Goal: Task Accomplishment & Management: Use online tool/utility

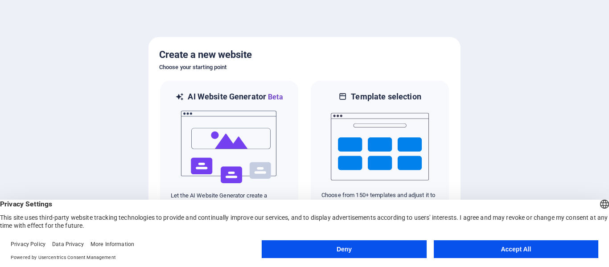
click at [511, 248] on button "Accept All" at bounding box center [516, 249] width 164 height 18
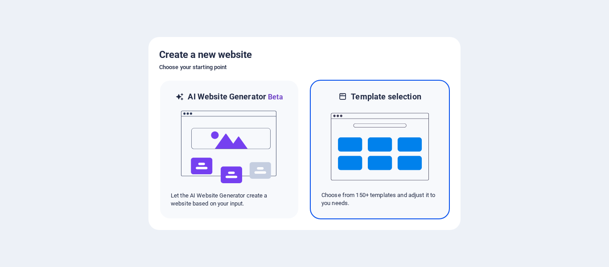
click at [376, 142] on img at bounding box center [380, 146] width 98 height 89
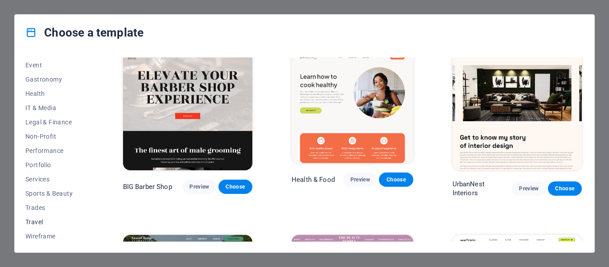
scroll to position [172, 0]
click at [37, 177] on span "Services" at bounding box center [54, 177] width 58 height 7
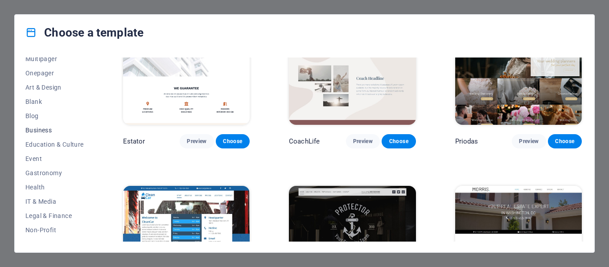
scroll to position [66, 0]
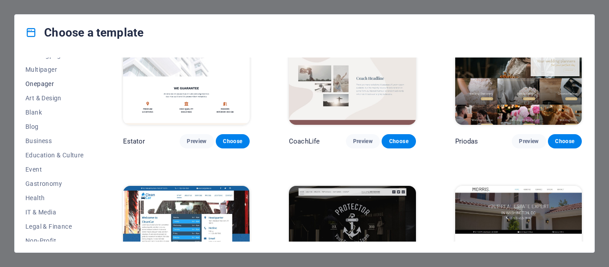
click at [43, 84] on span "Onepager" at bounding box center [54, 83] width 58 height 7
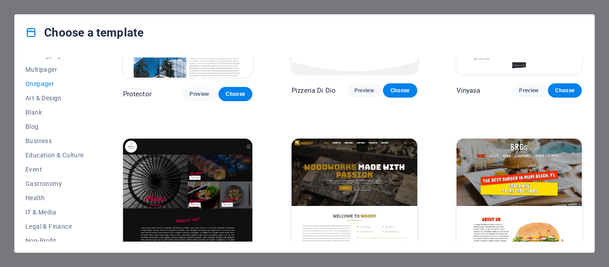
scroll to position [1559, 0]
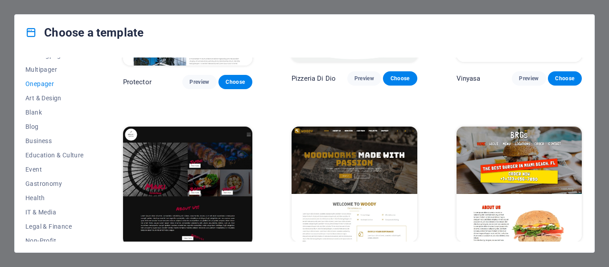
click at [527, 255] on span "Preview" at bounding box center [529, 258] width 20 height 7
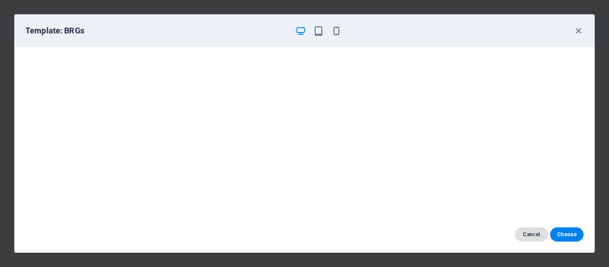
click at [531, 234] on span "Cancel" at bounding box center [531, 234] width 19 height 7
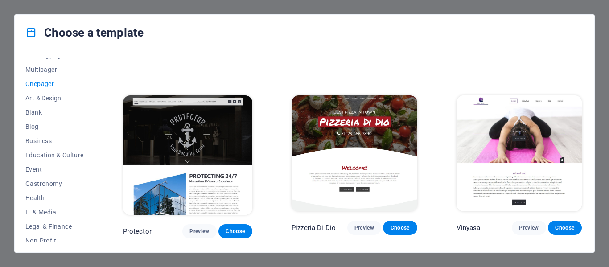
scroll to position [1402, 0]
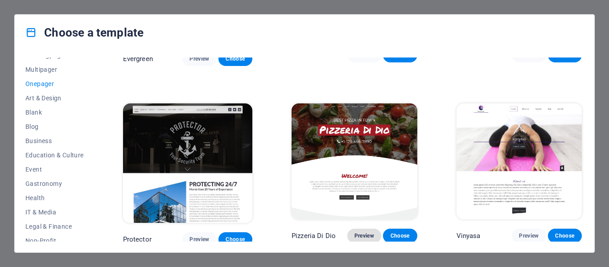
click at [361, 232] on span "Preview" at bounding box center [364, 235] width 20 height 7
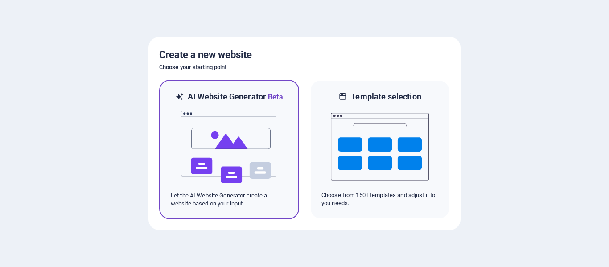
click at [225, 140] on img at bounding box center [229, 147] width 98 height 89
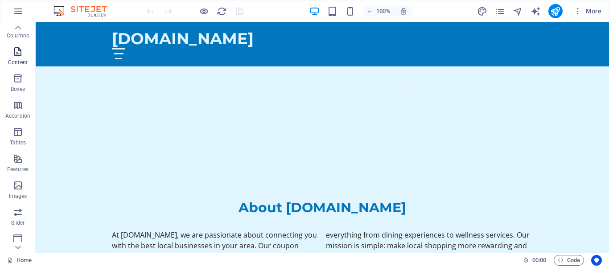
scroll to position [18, 0]
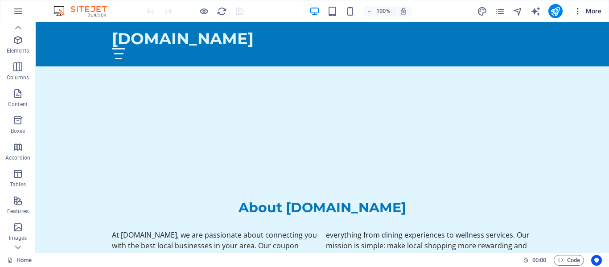
click at [577, 10] on icon "button" at bounding box center [577, 11] width 9 height 9
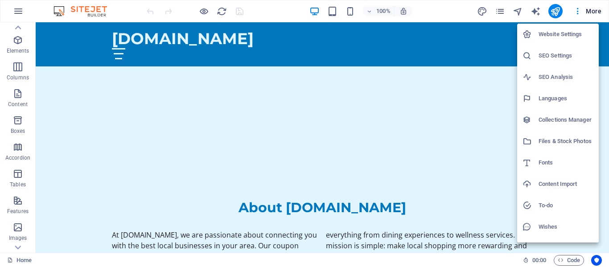
click at [82, 86] on div at bounding box center [304, 133] width 609 height 267
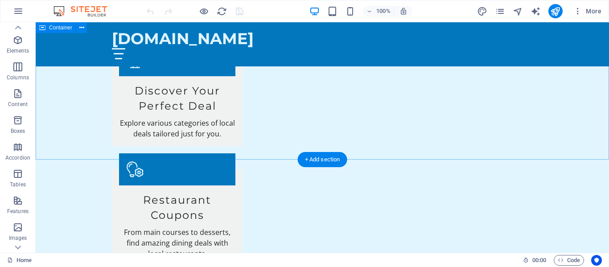
scroll to position [570, 0]
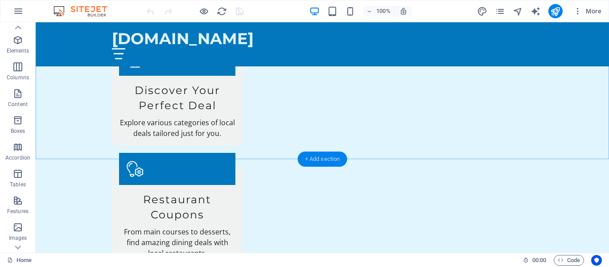
drag, startPoint x: 312, startPoint y: 160, endPoint x: 128, endPoint y: 144, distance: 184.8
click at [312, 160] on div "+ Add section" at bounding box center [322, 159] width 49 height 15
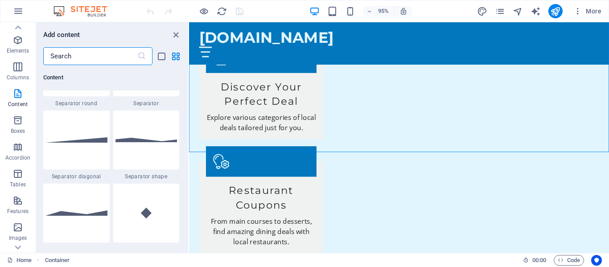
scroll to position [2182, 0]
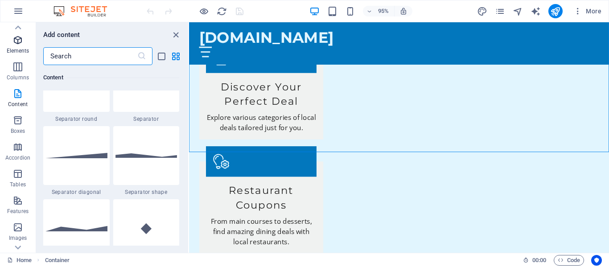
click at [17, 40] on icon "button" at bounding box center [17, 40] width 11 height 11
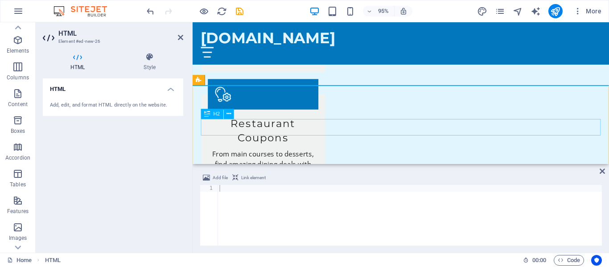
scroll to position [573, 0]
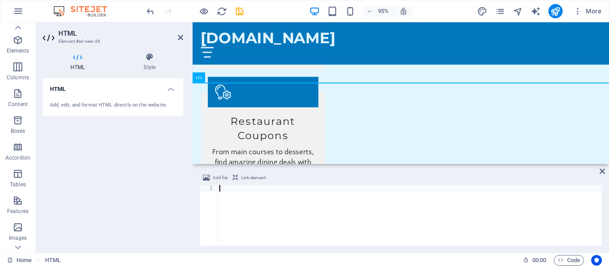
paste textarea "<iframe width="450" height="800" src="https://engagesnap.com/accounts/coupon-di…"
type textarea "<iframe width="450" height="800" src="https://engagesnap.com/accounts/coupon-di…"
click at [452, 2] on div "95% More" at bounding box center [304, 10] width 608 height 21
click at [601, 170] on icon at bounding box center [601, 171] width 5 height 7
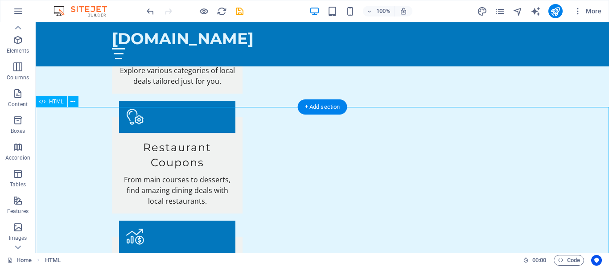
scroll to position [622, 0]
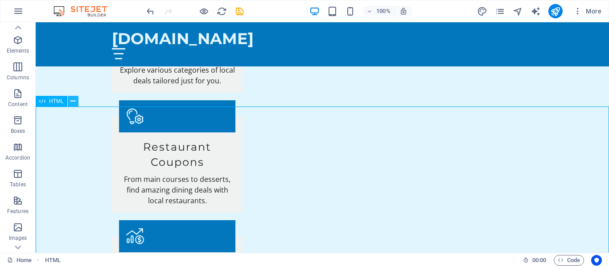
click at [72, 101] on icon at bounding box center [72, 101] width 5 height 9
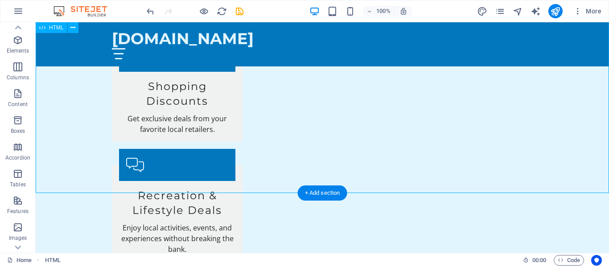
scroll to position [934, 0]
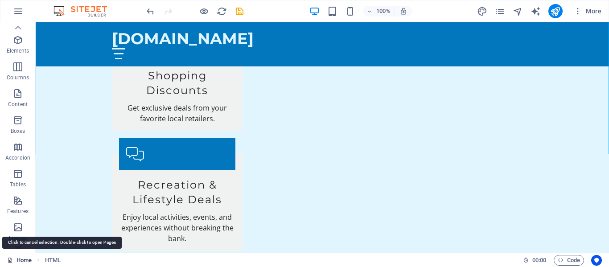
click at [24, 261] on link "Home" at bounding box center [19, 260] width 25 height 11
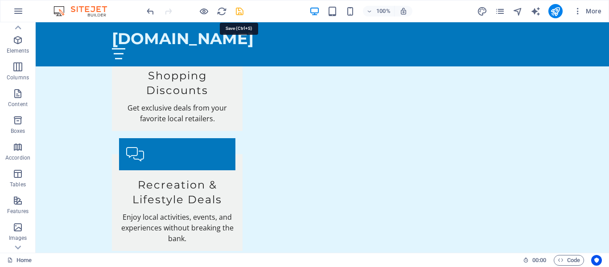
click at [240, 11] on icon "save" at bounding box center [239, 11] width 10 height 10
checkbox input "false"
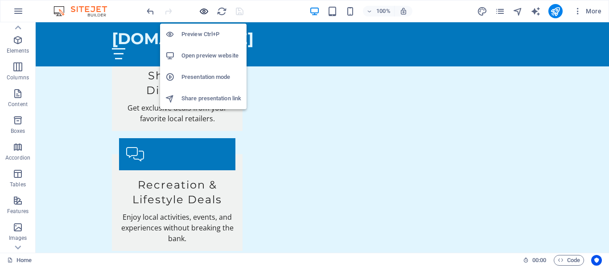
click at [202, 11] on icon "button" at bounding box center [204, 11] width 10 height 10
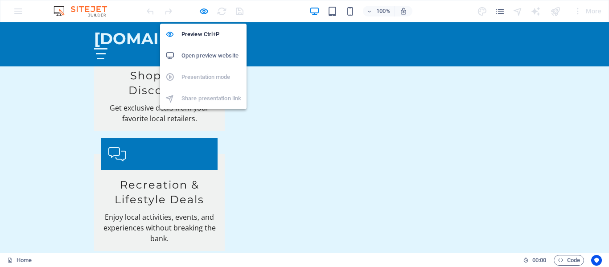
click at [206, 56] on h6 "Open preview website" at bounding box center [211, 55] width 60 height 11
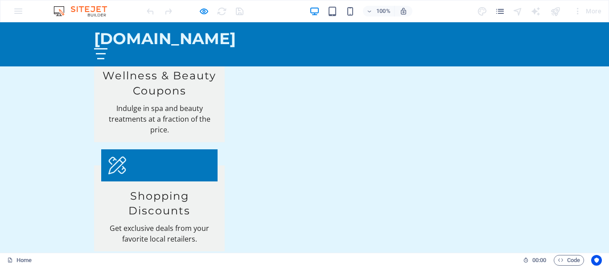
scroll to position [799, 0]
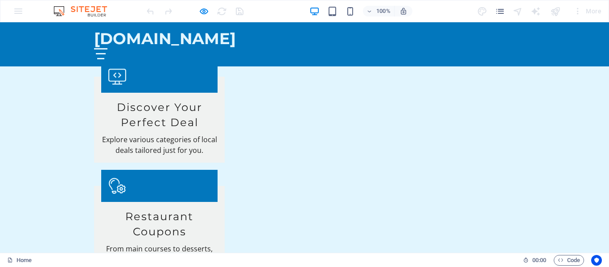
scroll to position [556, 0]
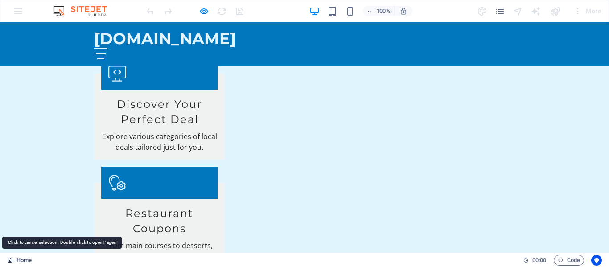
click at [26, 263] on link "Home" at bounding box center [19, 260] width 25 height 11
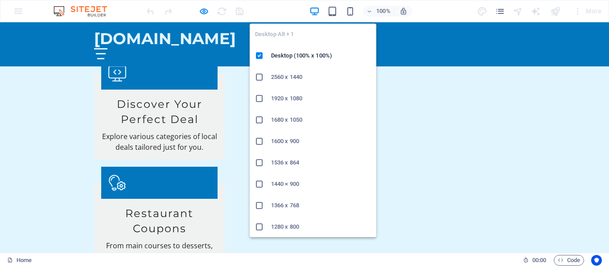
click at [315, 10] on icon "button" at bounding box center [314, 11] width 10 height 10
click at [281, 77] on h6 "2560 x 1440" at bounding box center [321, 77] width 100 height 11
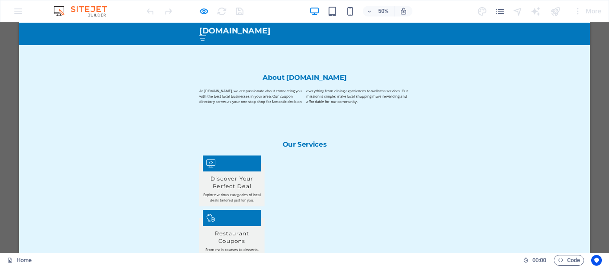
scroll to position [786, 0]
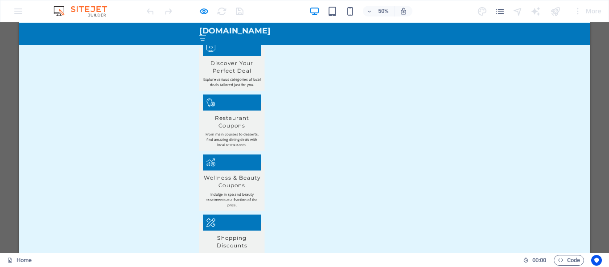
click at [17, 11] on div "50% More" at bounding box center [304, 10] width 608 height 21
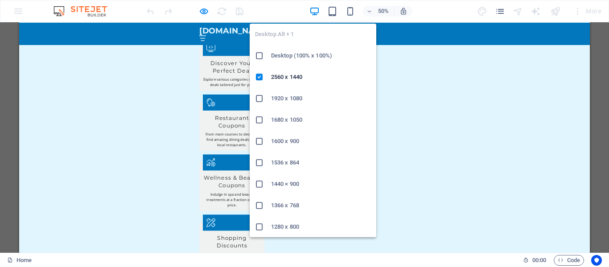
click at [291, 55] on h6 "Desktop (100% x 100%)" at bounding box center [321, 55] width 100 height 11
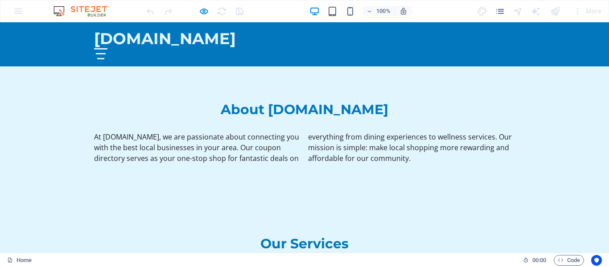
scroll to position [347, 0]
click at [221, 10] on div at bounding box center [195, 11] width 100 height 14
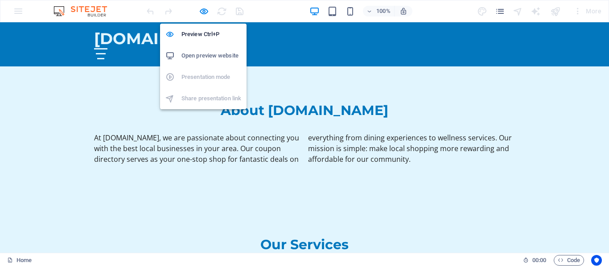
click at [204, 55] on h6 "Open preview website" at bounding box center [211, 55] width 60 height 11
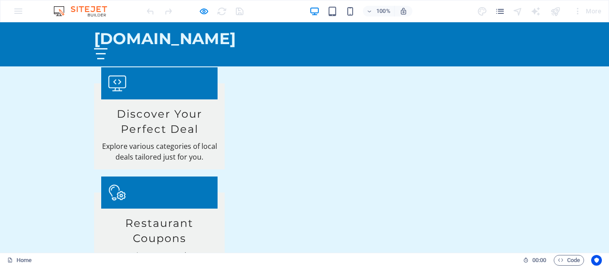
scroll to position [563, 0]
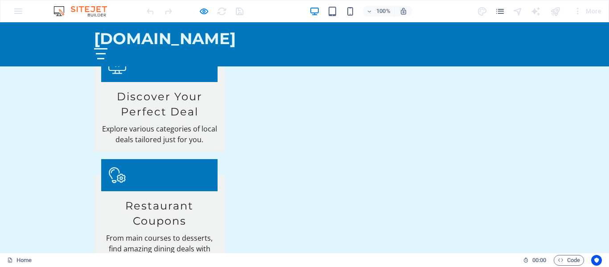
click at [19, 10] on div "100% More" at bounding box center [304, 10] width 608 height 21
click at [107, 48] on div at bounding box center [100, 53] width 13 height 11
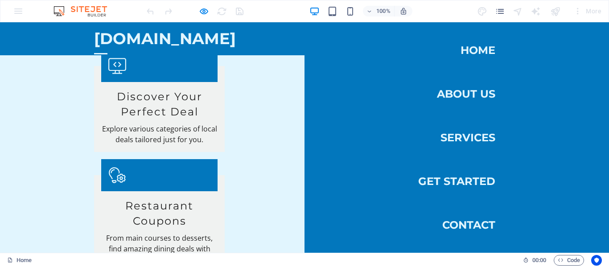
click at [107, 48] on div at bounding box center [100, 53] width 13 height 11
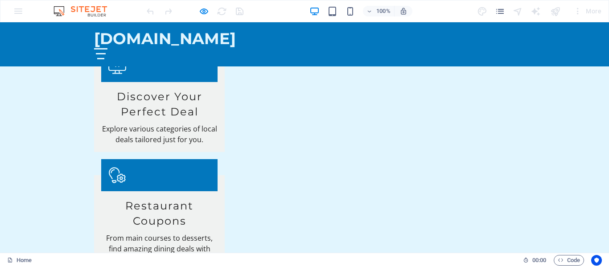
click at [16, 11] on div "100% More" at bounding box center [304, 10] width 608 height 21
click at [22, 37] on div "mobilocal.ca Home About Us Services Get Started Contact" at bounding box center [304, 44] width 609 height 44
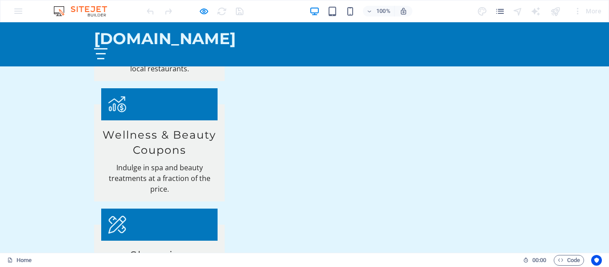
scroll to position [755, 0]
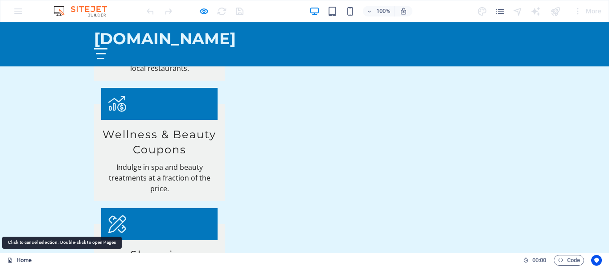
click at [23, 260] on link "Home" at bounding box center [19, 260] width 25 height 11
click at [23, 261] on link "Home" at bounding box center [19, 260] width 25 height 11
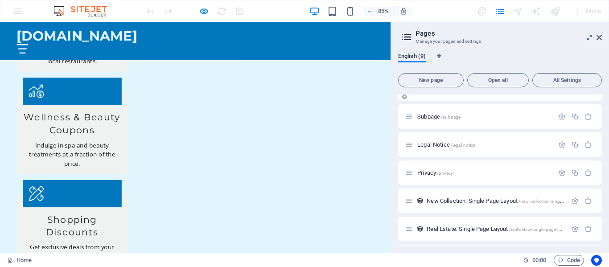
scroll to position [25, 0]
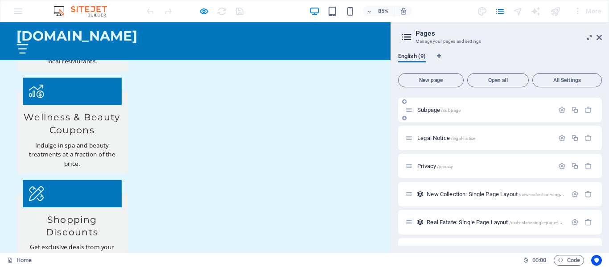
click at [474, 110] on p "Subpage /subpage" at bounding box center [484, 110] width 134 height 6
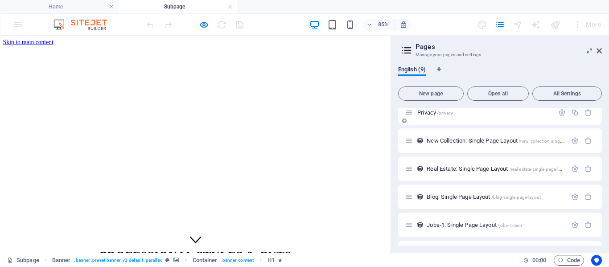
scroll to position [115, 0]
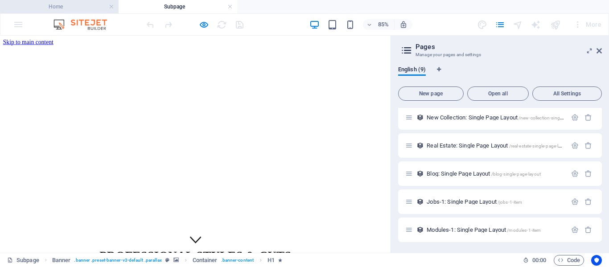
click at [52, 4] on h4 "Home" at bounding box center [59, 7] width 119 height 10
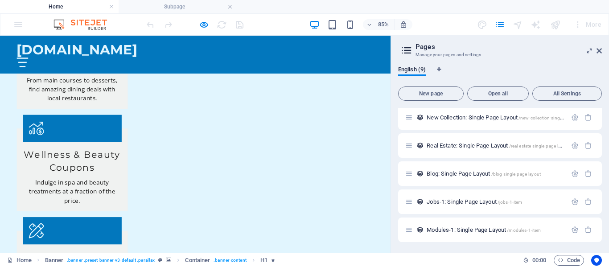
scroll to position [728, 0]
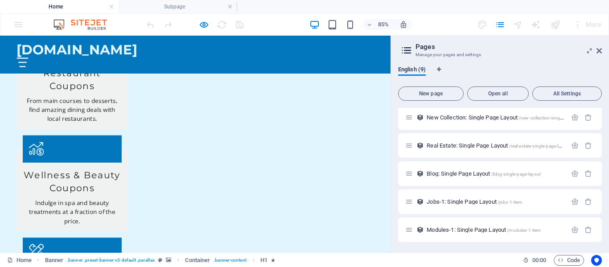
click at [17, 22] on div "85% More" at bounding box center [304, 24] width 608 height 21
click at [222, 25] on div at bounding box center [195, 24] width 100 height 14
drag, startPoint x: 600, startPoint y: 49, endPoint x: 599, endPoint y: 15, distance: 34.8
click at [600, 49] on icon at bounding box center [598, 50] width 5 height 7
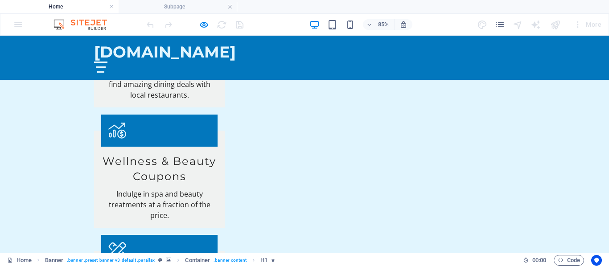
scroll to position [690, 0]
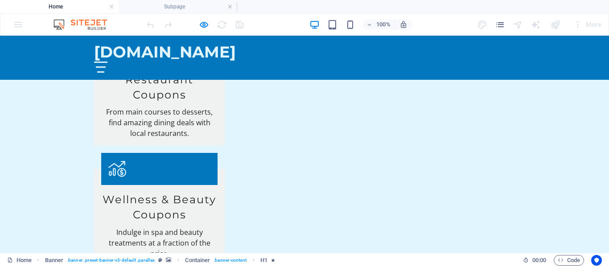
click at [58, 25] on img at bounding box center [84, 24] width 67 height 11
click at [51, 5] on h4 "Home" at bounding box center [59, 7] width 119 height 10
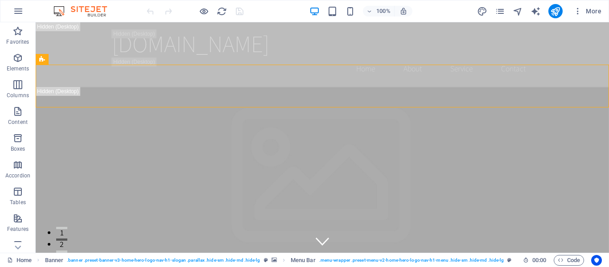
click at [426, 5] on div "100% More" at bounding box center [375, 11] width 460 height 14
click at [221, 11] on icon "reload" at bounding box center [222, 11] width 10 height 10
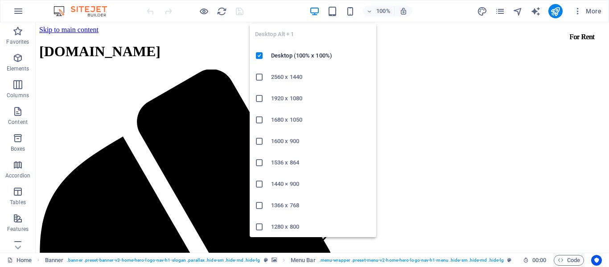
click at [315, 12] on icon "button" at bounding box center [314, 11] width 10 height 10
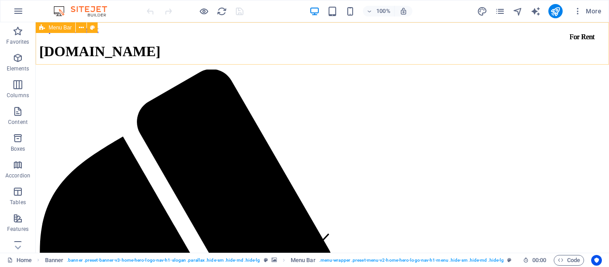
click at [59, 25] on span "Menu Bar" at bounding box center [60, 27] width 23 height 5
